Goal: Task Accomplishment & Management: Manage account settings

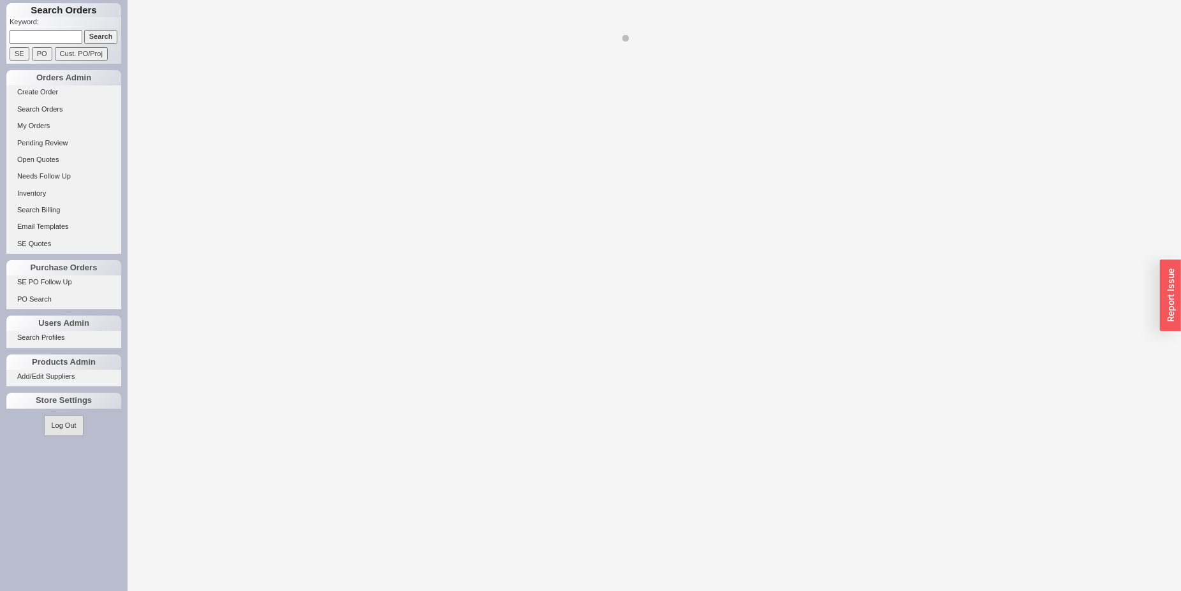
select select "LOW"
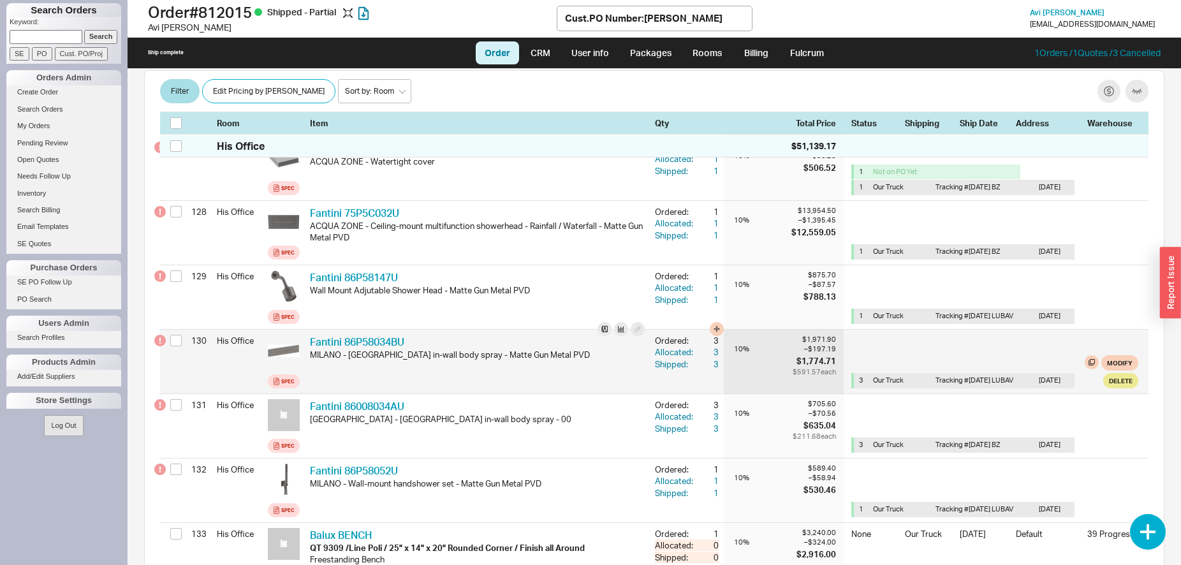
scroll to position [8798, 0]
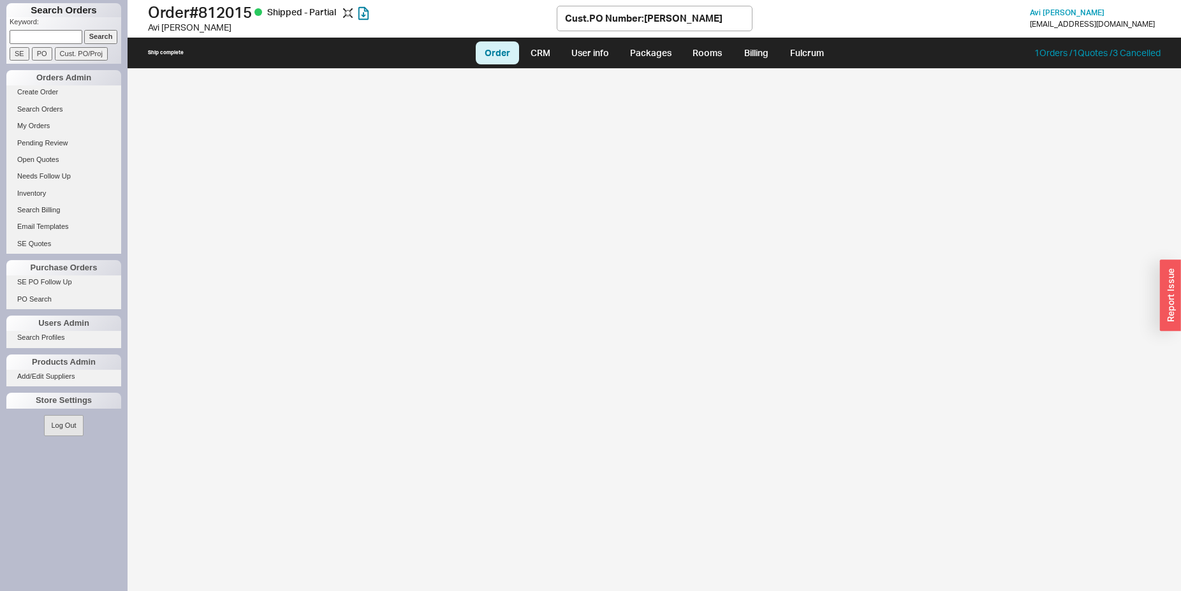
select select "LOW"
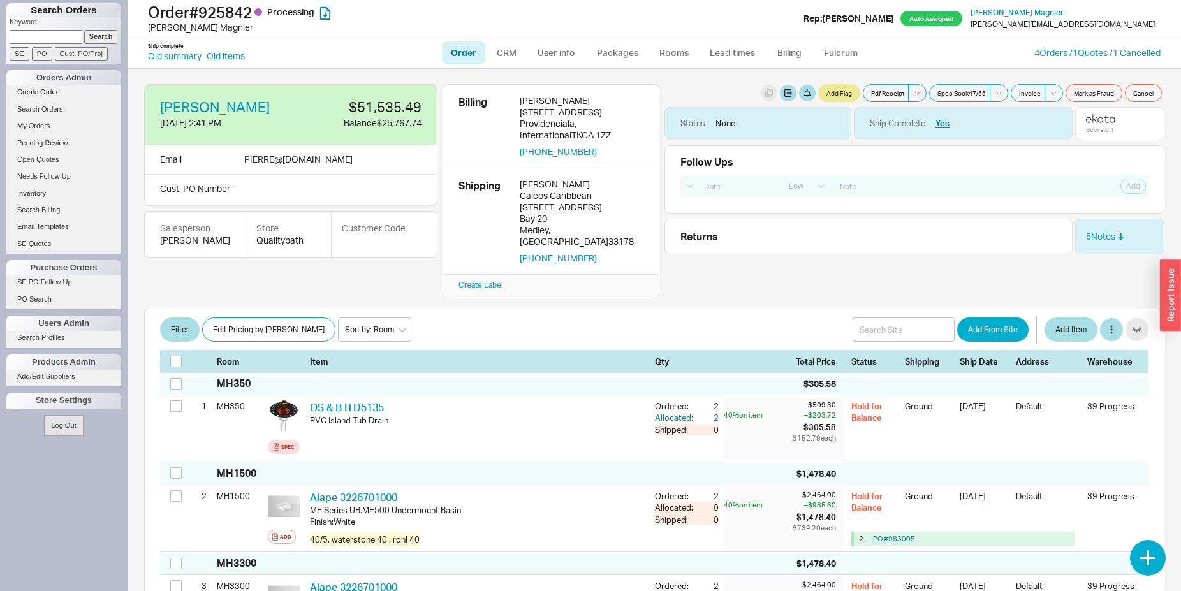
select select "LOW"
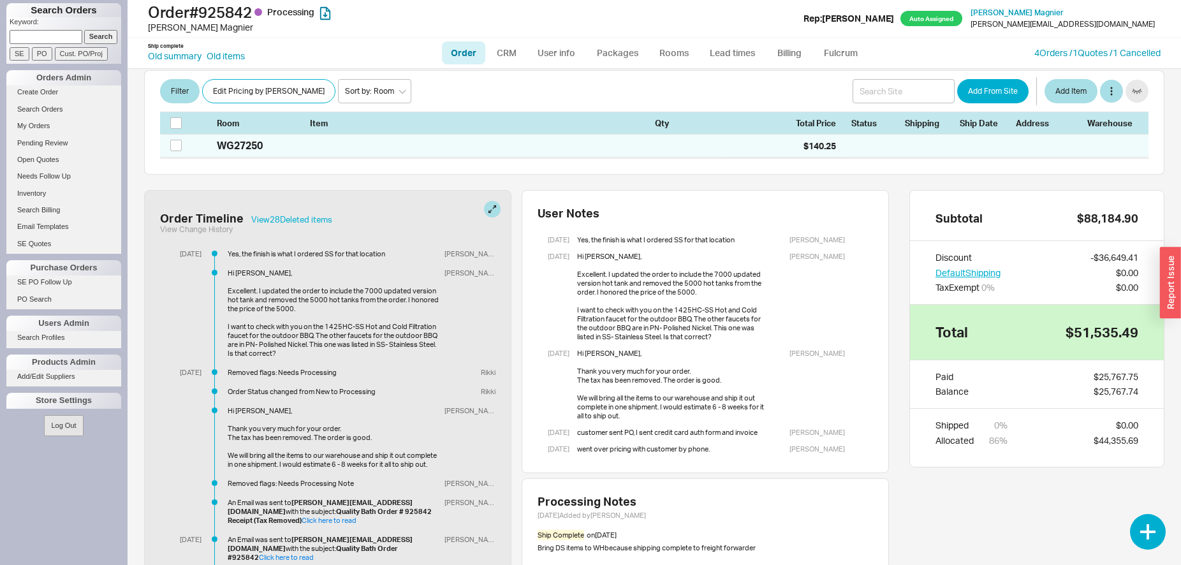
scroll to position [2394, 0]
